Goal: Check status: Check status

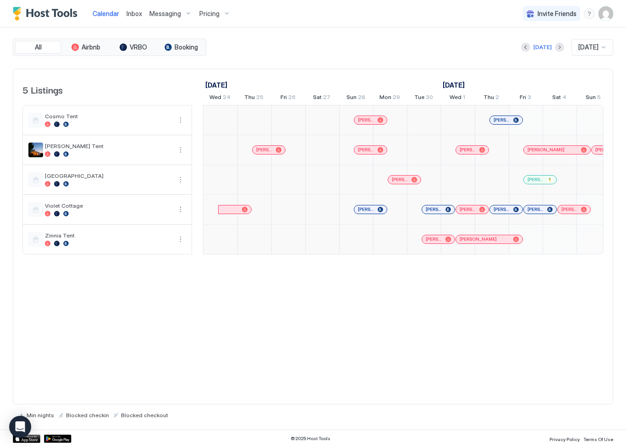
scroll to position [0, 509]
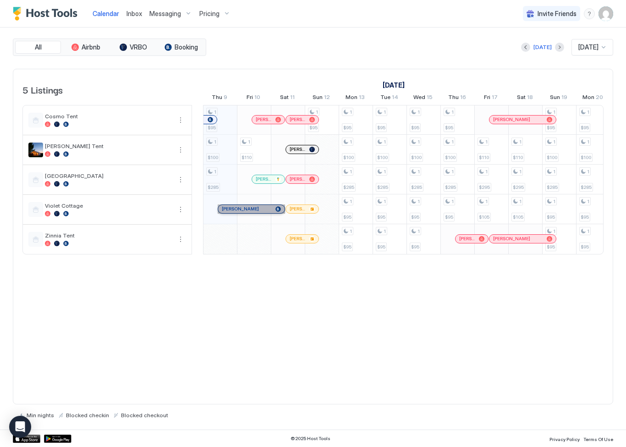
click at [234, 208] on span "[PERSON_NAME]" at bounding box center [240, 209] width 37 height 6
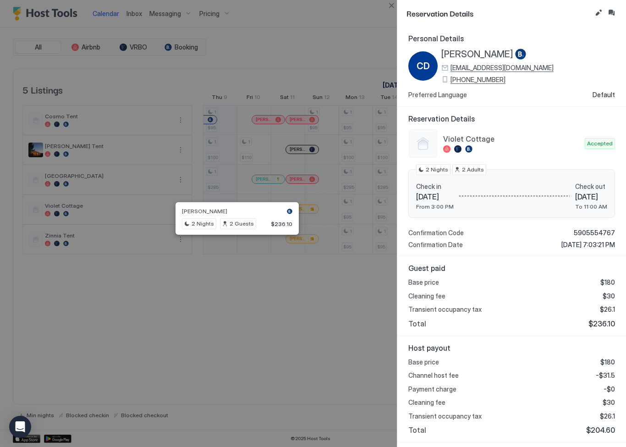
click at [597, 14] on button "Edit reservation" at bounding box center [598, 12] width 11 height 11
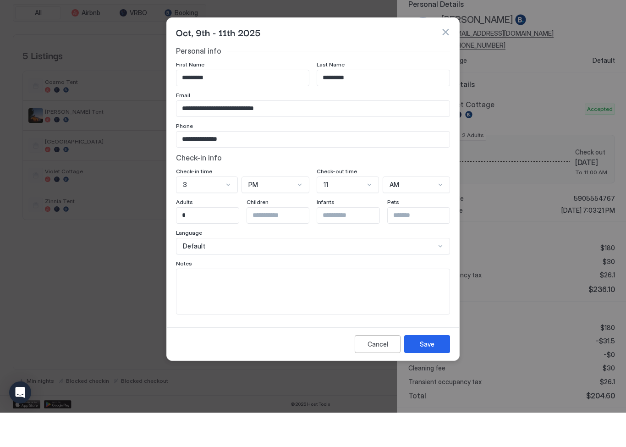
click at [437, 60] on div "Oct, 9th - 11th 2025" at bounding box center [313, 67] width 274 height 14
click at [448, 62] on button "button" at bounding box center [445, 66] width 9 height 9
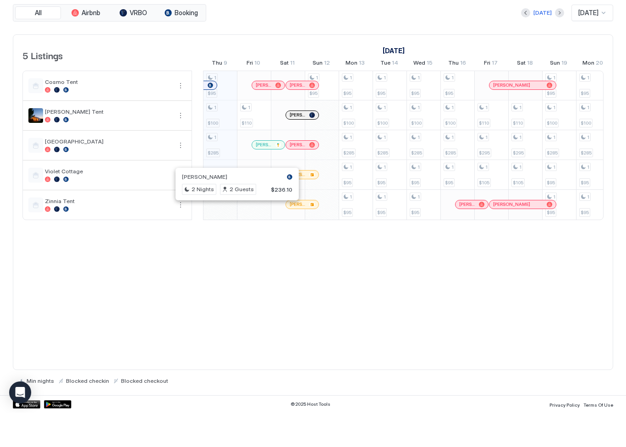
click at [263, 206] on div "CASSANDRA DAVENPORT 2 Nights 2 Guests $236.10" at bounding box center [237, 218] width 112 height 25
click at [208, 206] on div "CASSANDRA DAVENPORT 2 Nights 2 Guests $236.10" at bounding box center [237, 218] width 112 height 25
click at [199, 279] on div "5 Listings September 2025 October 2025 November 2025 Wed 24 Thu 25 Fri 26 Sat 2…" at bounding box center [313, 237] width 600 height 336
click at [237, 205] on div at bounding box center [233, 208] width 7 height 7
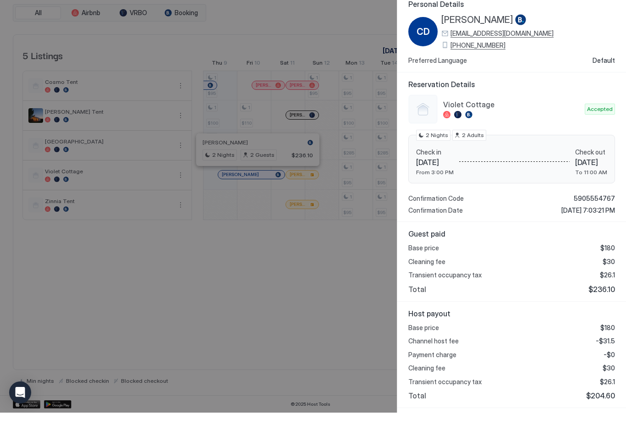
scroll to position [0, 0]
click at [293, 292] on div at bounding box center [313, 223] width 626 height 447
click at [319, 277] on div at bounding box center [313, 223] width 626 height 447
click at [302, 257] on div at bounding box center [313, 223] width 626 height 447
click at [286, 288] on div at bounding box center [313, 223] width 626 height 447
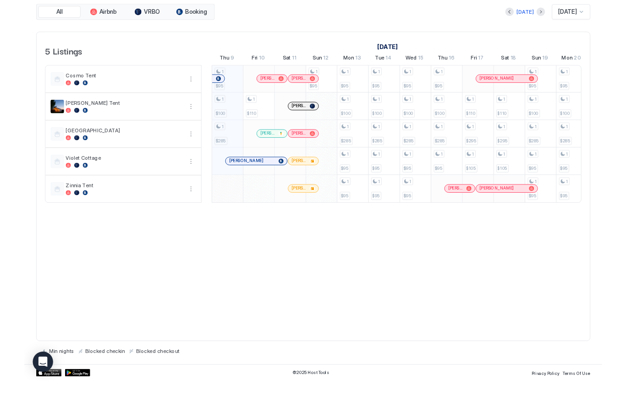
scroll to position [0, 509]
